Goal: Find specific page/section: Find specific page/section

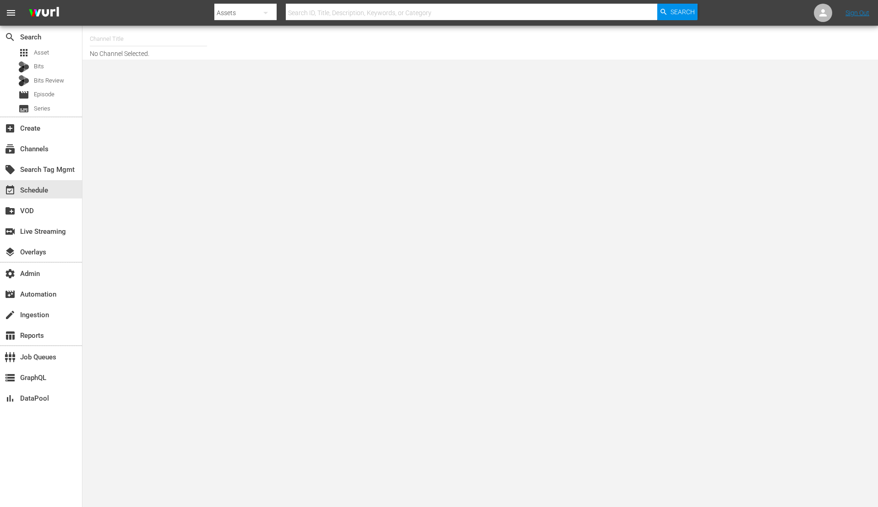
click at [456, 11] on input "text" at bounding box center [472, 13] width 372 height 22
paste input "sonyonesharktank"
type input "sonyonesharktank"
click at [672, 12] on span "Search" at bounding box center [683, 12] width 24 height 16
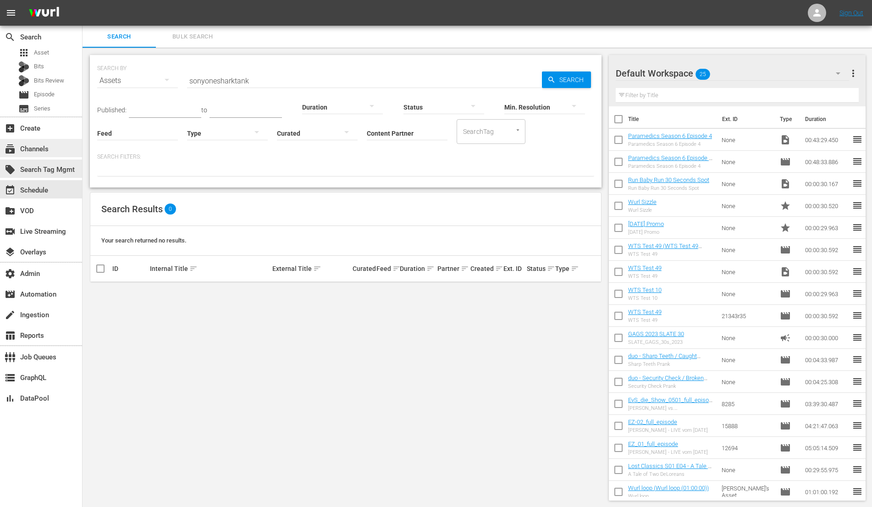
click at [42, 143] on div "subscriptions Channels" at bounding box center [25, 147] width 51 height 8
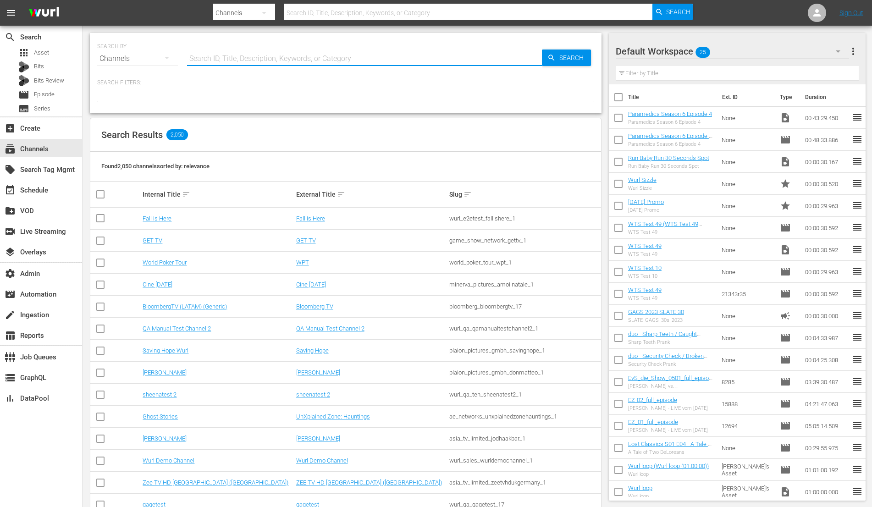
click at [258, 57] on input "text" at bounding box center [364, 59] width 355 height 22
paste input "sonyonesharktank"
type input "sonyonesharktank"
click at [549, 60] on icon "button" at bounding box center [551, 58] width 8 height 8
type input "sonyonesharktank"
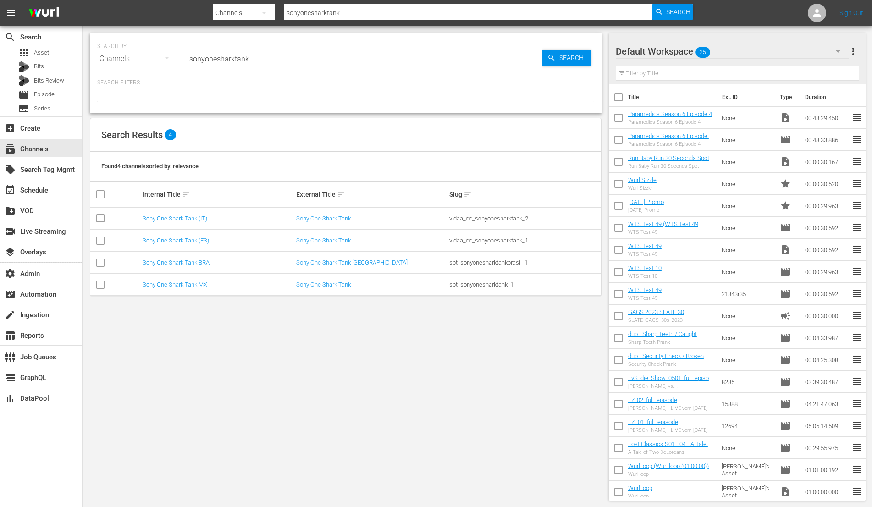
click at [489, 284] on div "spt_sonyonesharktank_1" at bounding box center [524, 284] width 150 height 7
click at [187, 286] on link "Sony One Shark Tank MX" at bounding box center [175, 284] width 65 height 7
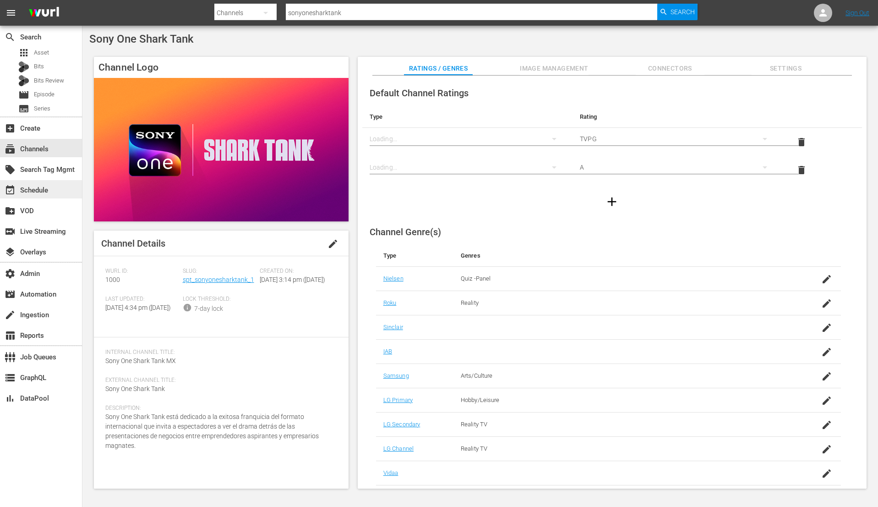
click at [28, 185] on div "event_available Schedule" at bounding box center [25, 189] width 51 height 8
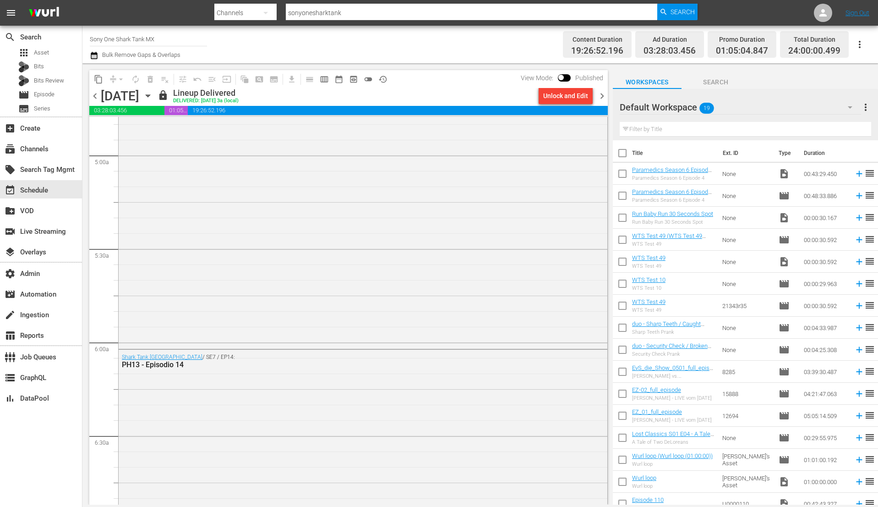
scroll to position [971, 0]
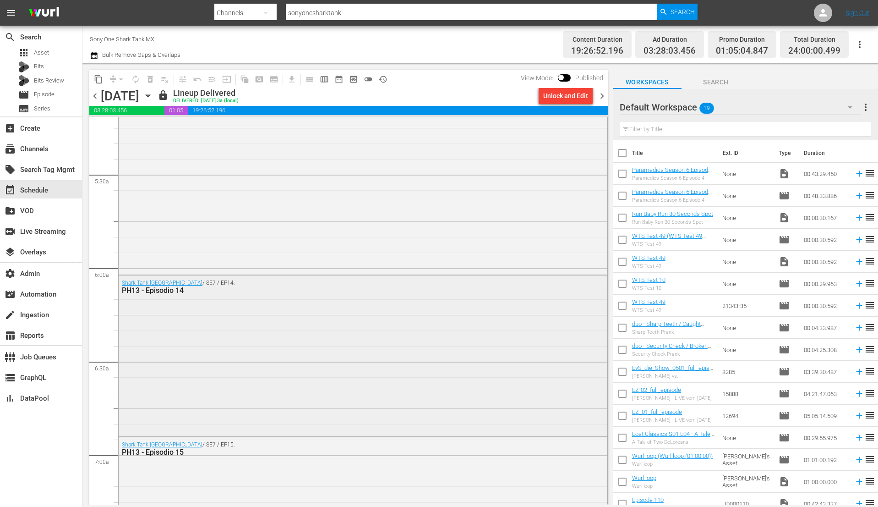
click at [160, 308] on div "Shark Tank México / SE7 / EP14: PH13 - Episodio 14" at bounding box center [363, 354] width 489 height 159
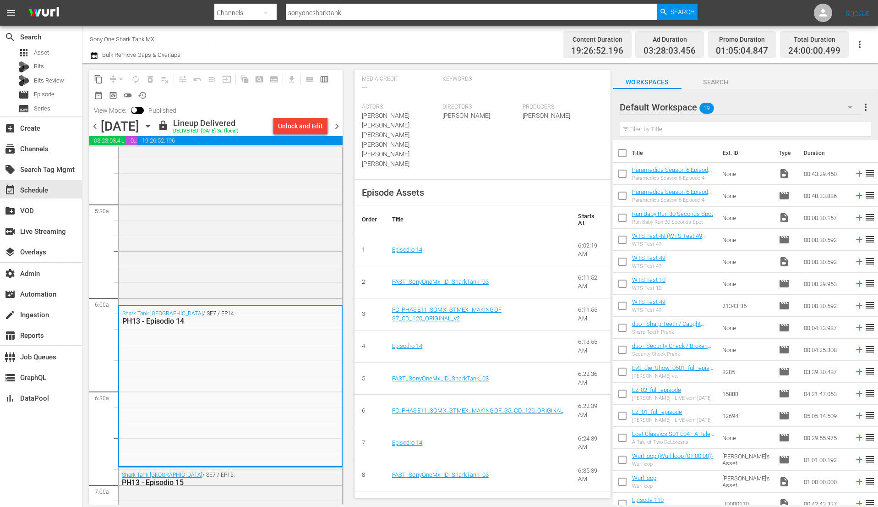
scroll to position [308, 0]
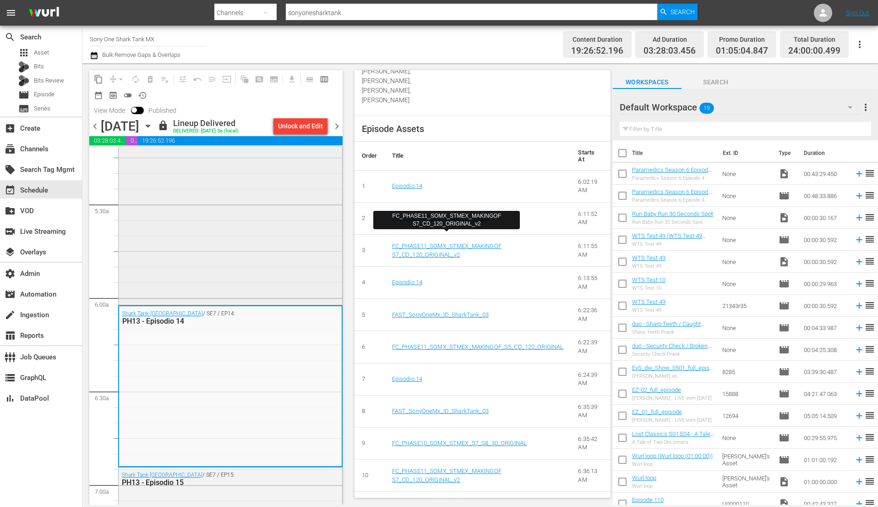
click at [264, 215] on div "Shark Tank México / SE7 / EP13: PH13 FILLER - Episodio 13" at bounding box center [231, 164] width 224 height 277
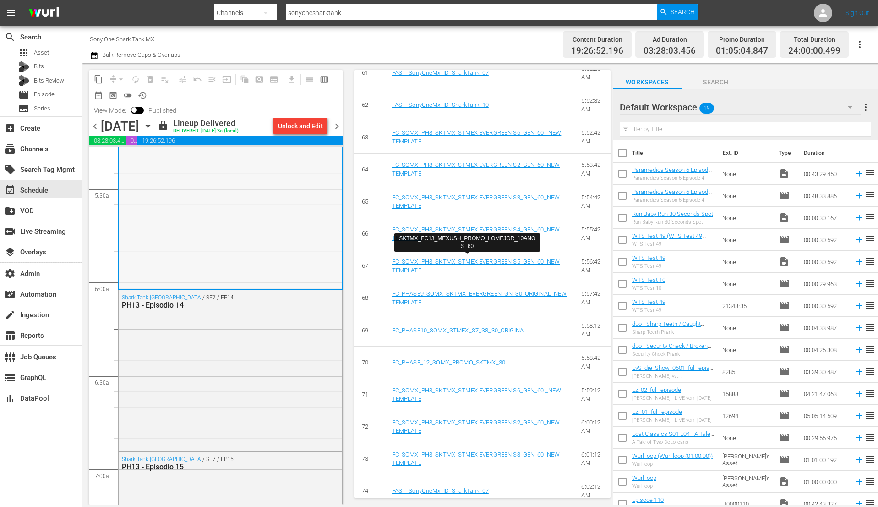
scroll to position [988, 0]
click at [202, 316] on div "Shark Tank México / SE7 / EP14: PH13 - Episodio 14" at bounding box center [231, 367] width 224 height 159
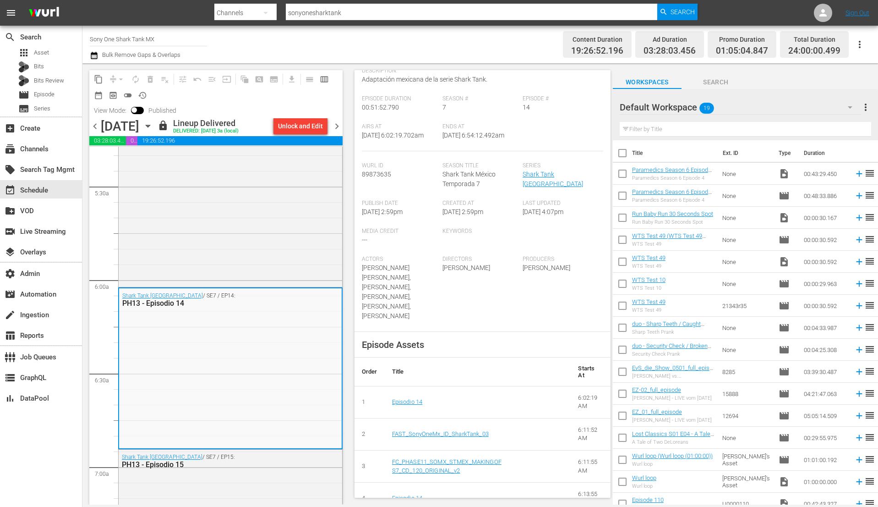
scroll to position [255, 0]
